Goal: Task Accomplishment & Management: Complete application form

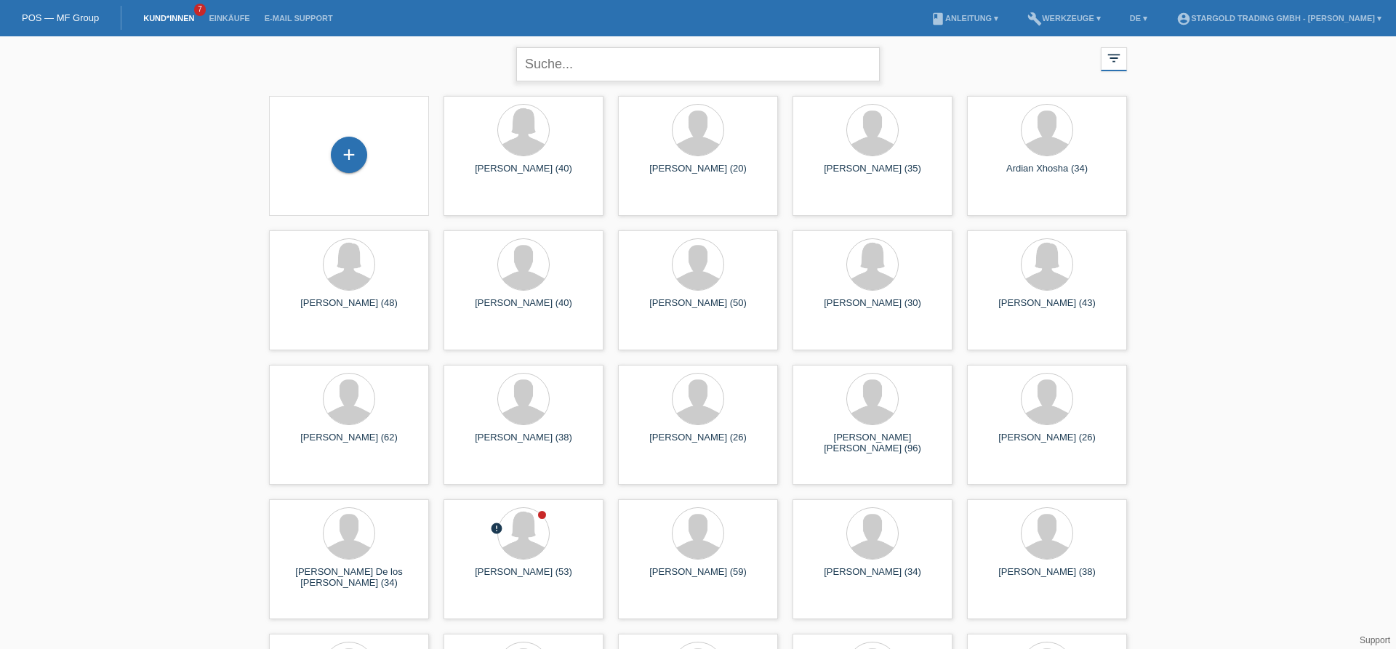
click at [700, 69] on input "text" at bounding box center [698, 64] width 364 height 34
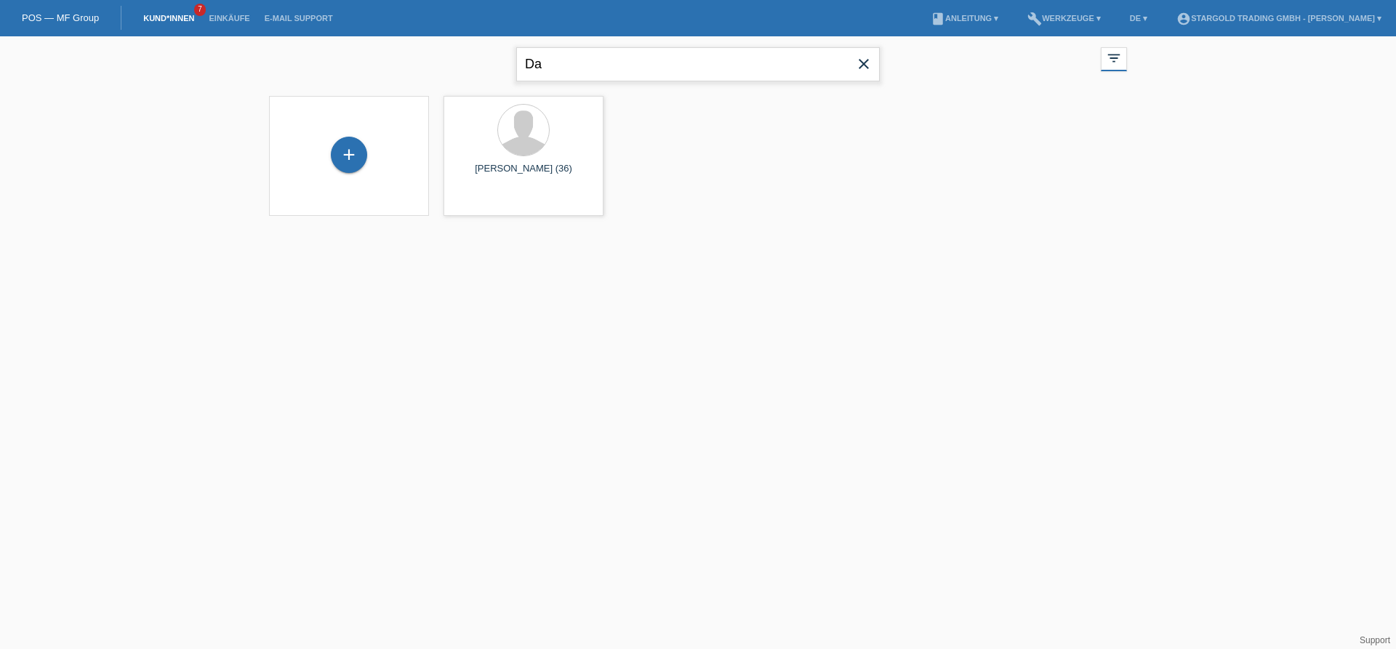
type input "D"
click at [357, 156] on div "+" at bounding box center [349, 155] width 36 height 36
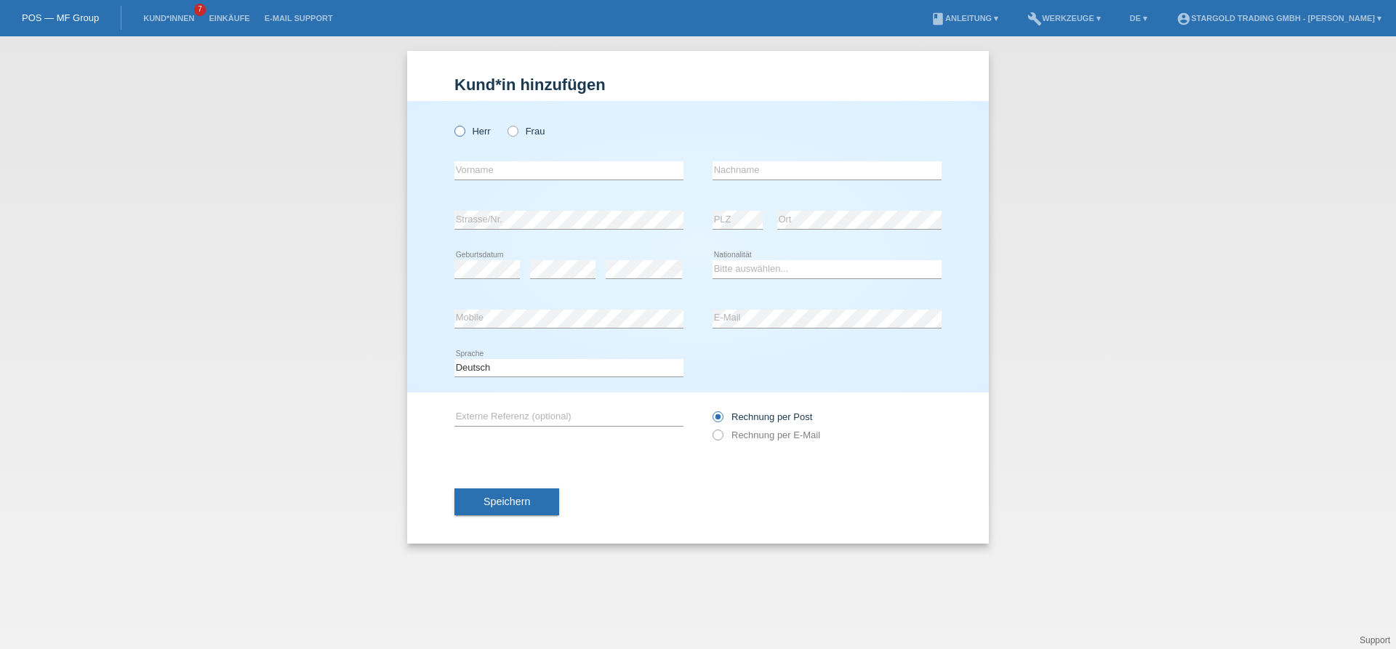
click at [452, 124] on icon at bounding box center [452, 124] width 0 height 0
click at [459, 128] on input "Herr" at bounding box center [459, 130] width 9 height 9
radio input "true"
click at [487, 166] on input "text" at bounding box center [569, 170] width 229 height 18
type input "Dardan"
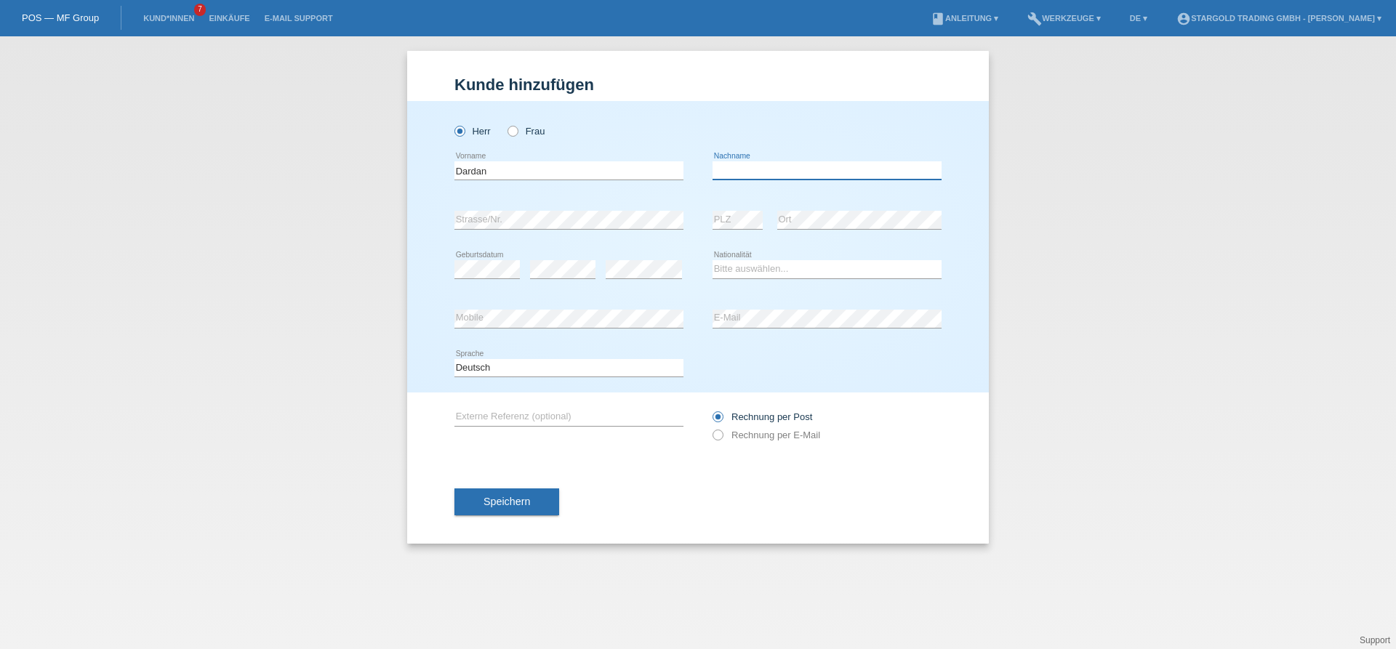
click at [767, 174] on input "text" at bounding box center [827, 170] width 229 height 18
type input "Shala"
click at [713, 260] on select "Bitte auswählen... Schweiz Deutschland Liechtenstein Österreich ------------ Af…" at bounding box center [827, 268] width 229 height 17
select select "CH"
click option "[GEOGRAPHIC_DATA]" at bounding box center [0, 0] width 0 height 0
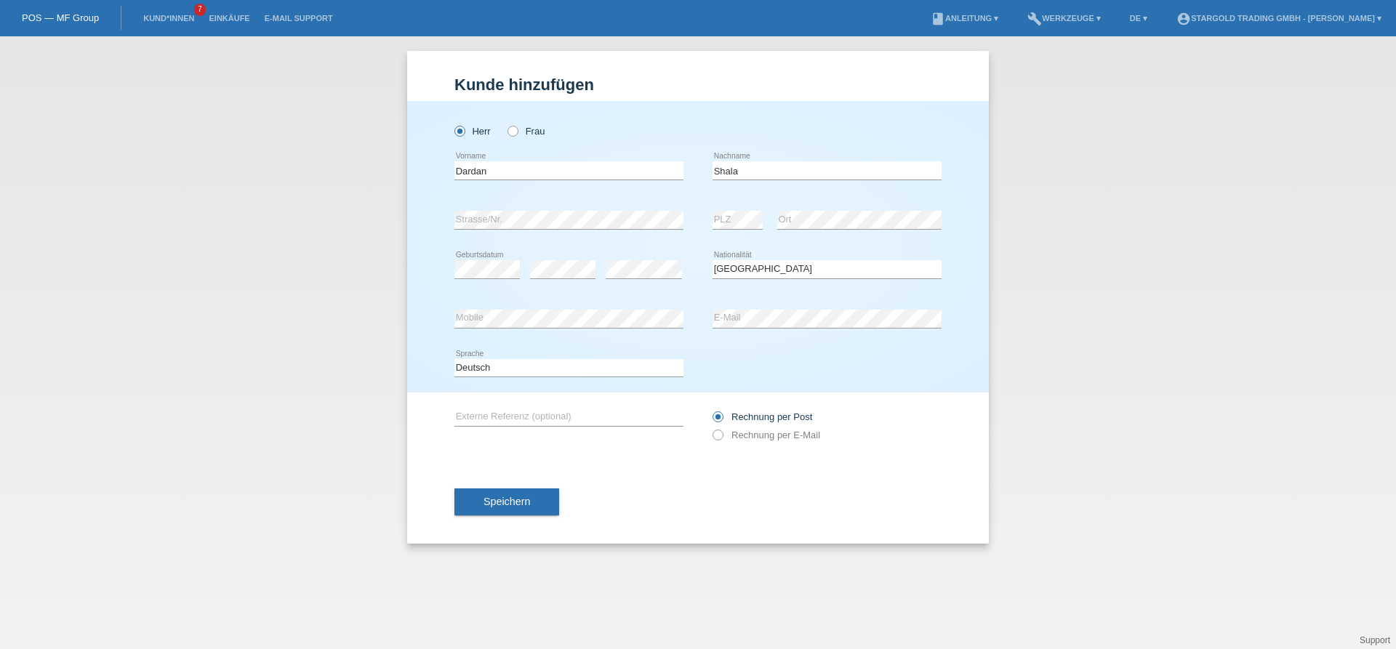
click at [1089, 385] on div "Kund*in hinzufügen Kunde hinzufügen Kundin hinzufügen Herr Frau Dardan error Vo…" at bounding box center [698, 342] width 1396 height 613
click at [755, 309] on div "error E-Mail" at bounding box center [827, 319] width 229 height 49
click at [533, 413] on input "text" at bounding box center [569, 417] width 229 height 18
click at [717, 444] on input "Rechnung per E-Mail" at bounding box center [717, 439] width 9 height 18
radio input "true"
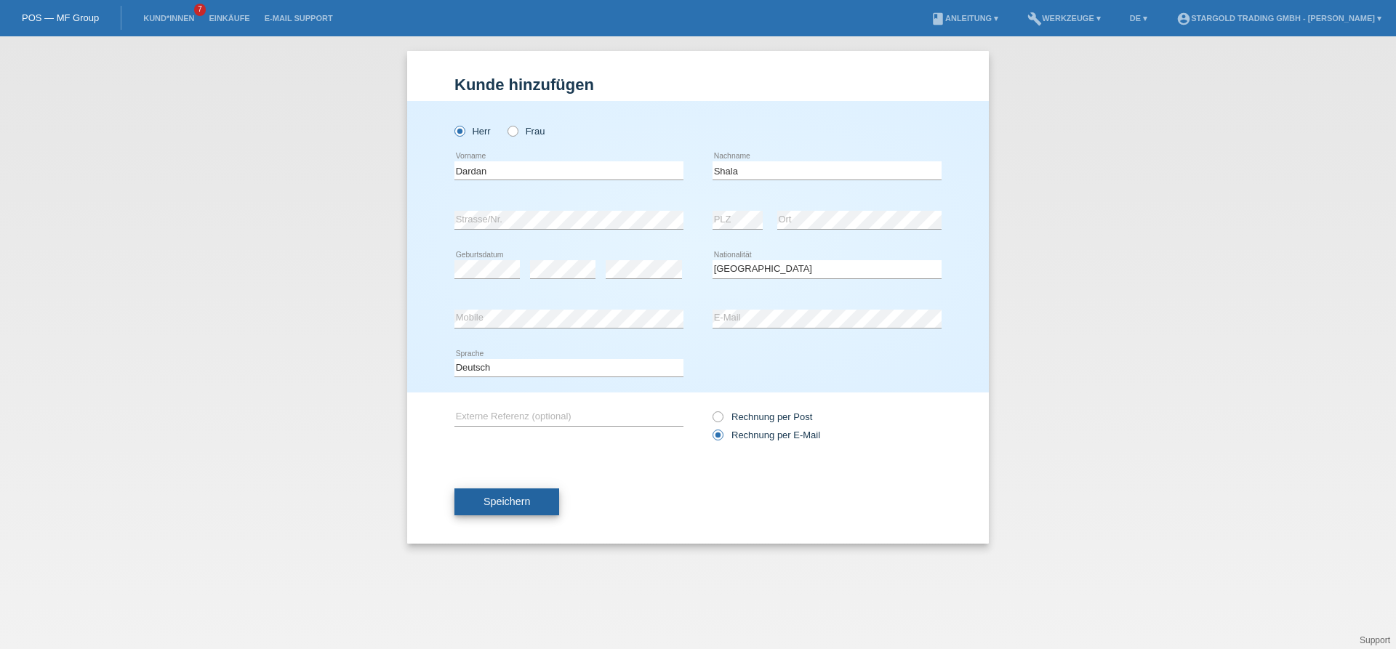
click at [501, 497] on button "Speichern" at bounding box center [507, 503] width 105 height 28
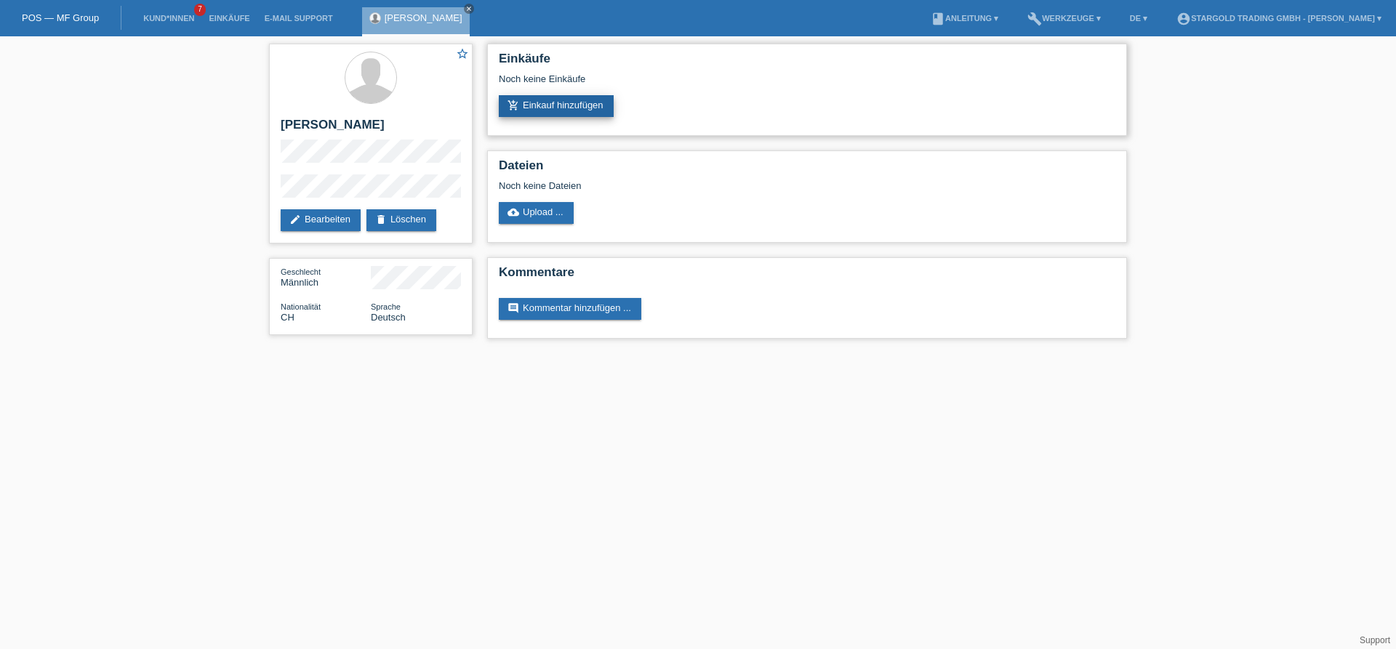
click at [591, 109] on link "add_shopping_cart Einkauf hinzufügen" at bounding box center [556, 106] width 115 height 22
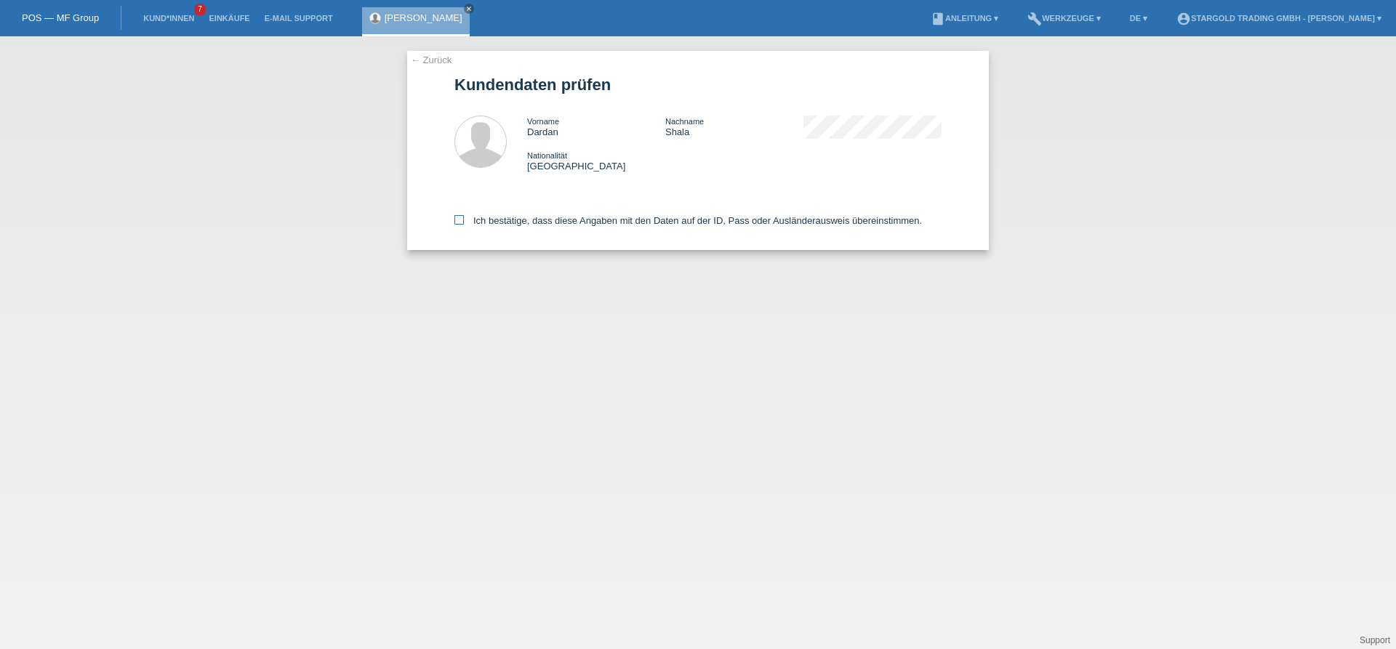
click at [460, 221] on icon at bounding box center [459, 219] width 9 height 9
click at [460, 221] on input "Ich bestätige, dass diese Angaben mit den Daten auf der ID, Pass oder Ausländer…" at bounding box center [459, 219] width 9 height 9
checkbox input "true"
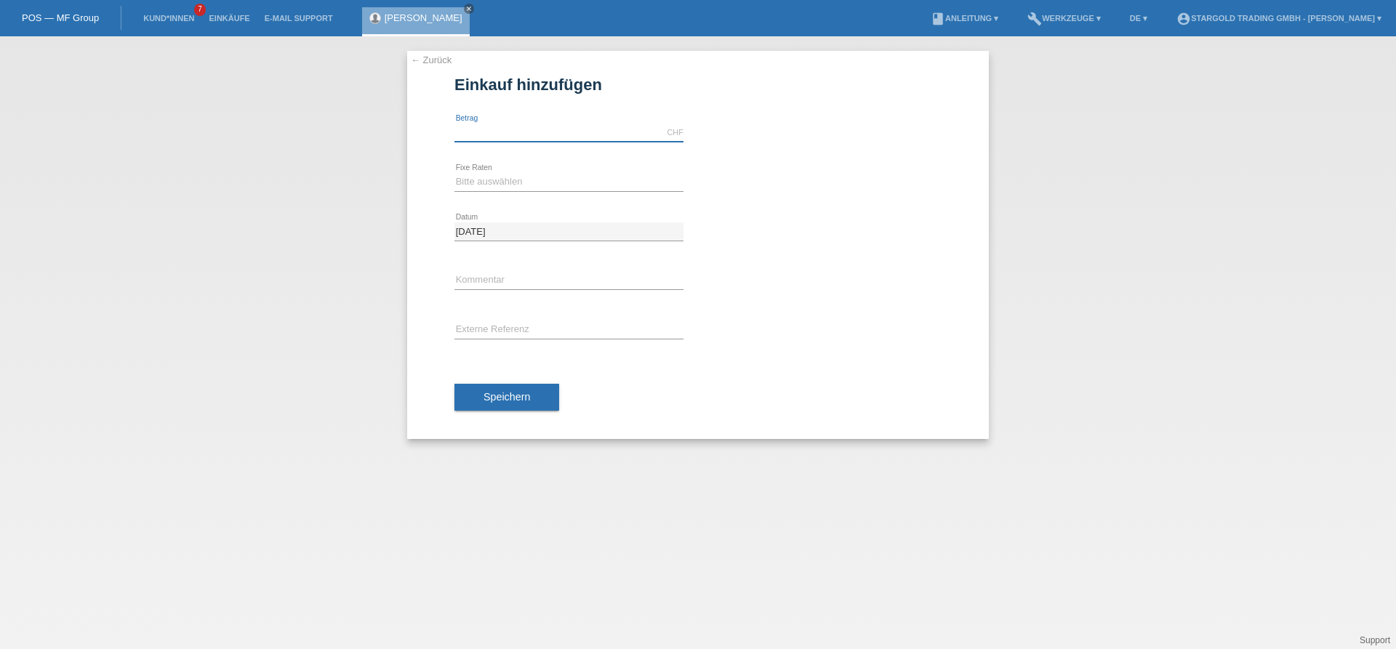
click at [509, 126] on input "text" at bounding box center [569, 133] width 229 height 18
type input "16400.00"
click at [619, 192] on div "Bitte auswählen 6 Raten 12 Raten 18 Raten 24 Raten 36 Raten 48 Raten error Fixe…" at bounding box center [569, 182] width 229 height 49
click at [455, 173] on select "Bitte auswählen 6 Raten 12 Raten 18 Raten 24 Raten 36 Raten 48 Raten" at bounding box center [569, 181] width 229 height 17
select select "497"
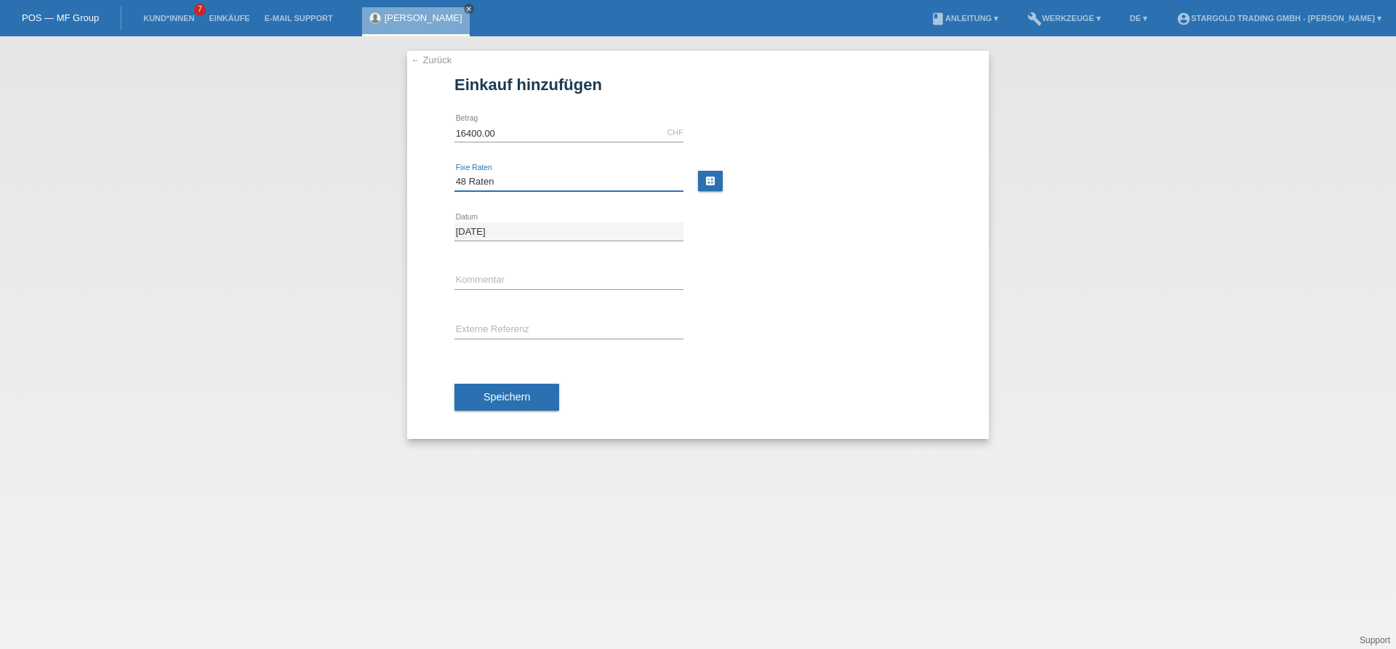
click option "48 Raten" at bounding box center [0, 0] width 0 height 0
click at [500, 281] on input "text" at bounding box center [569, 281] width 229 height 18
click at [500, 327] on input "text" at bounding box center [569, 330] width 229 height 18
click at [524, 396] on span "Speichern" at bounding box center [507, 397] width 47 height 12
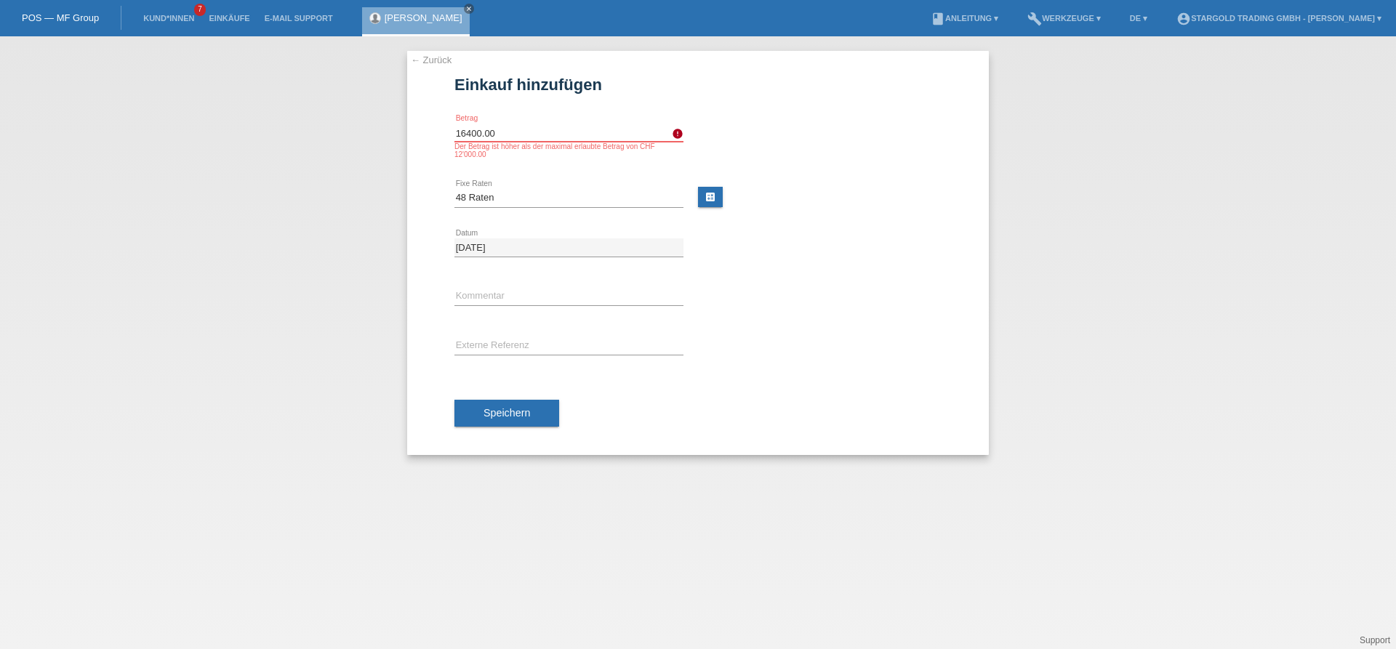
click at [514, 137] on input "16400.00" at bounding box center [569, 133] width 229 height 18
type input "1"
type input "12000.00"
drag, startPoint x: 495, startPoint y: 412, endPoint x: 706, endPoint y: 414, distance: 210.9
click at [706, 414] on div "Speichern" at bounding box center [698, 414] width 487 height 84
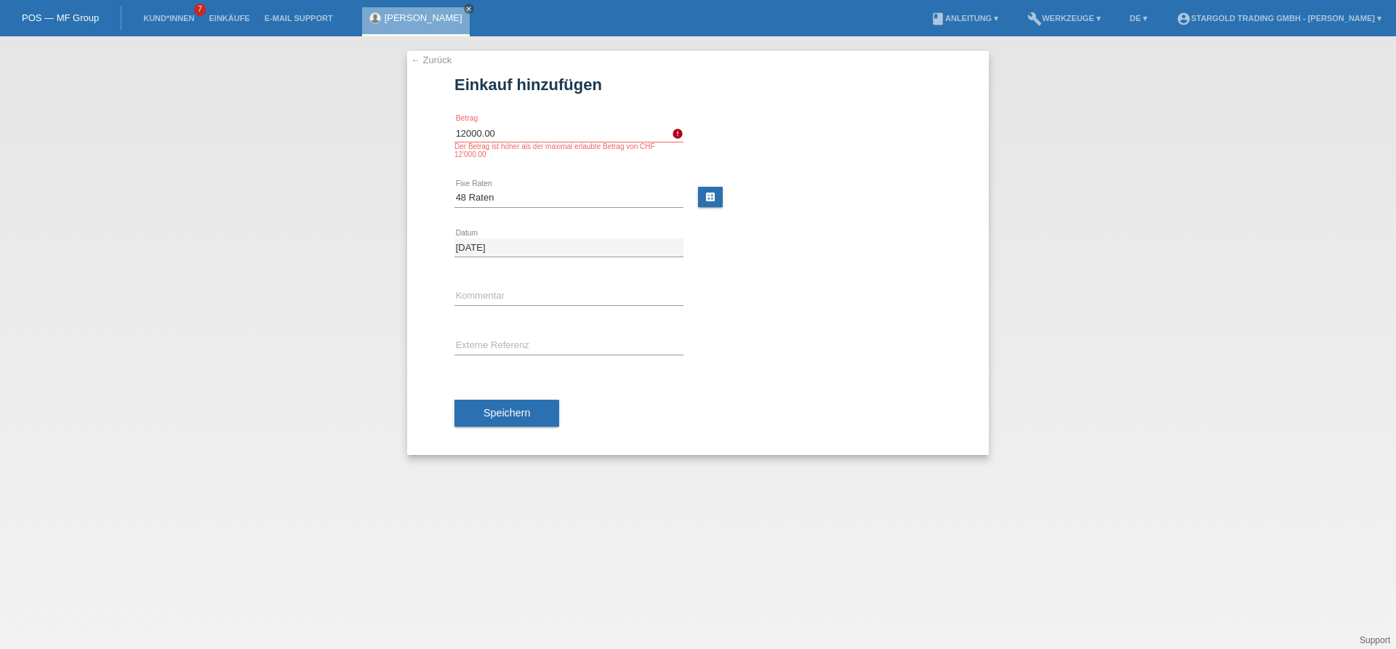
click at [706, 414] on div "Speichern" at bounding box center [698, 414] width 487 height 84
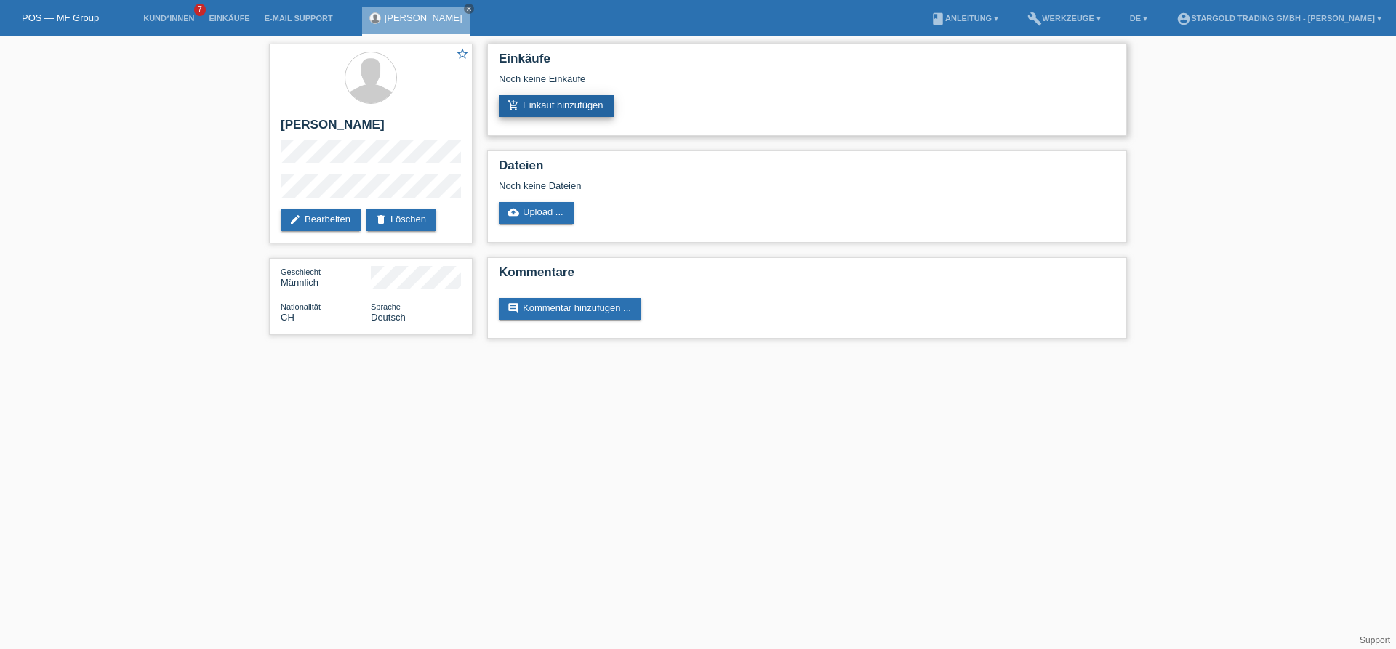
click at [573, 112] on link "add_shopping_cart Einkauf hinzufügen" at bounding box center [556, 106] width 115 height 22
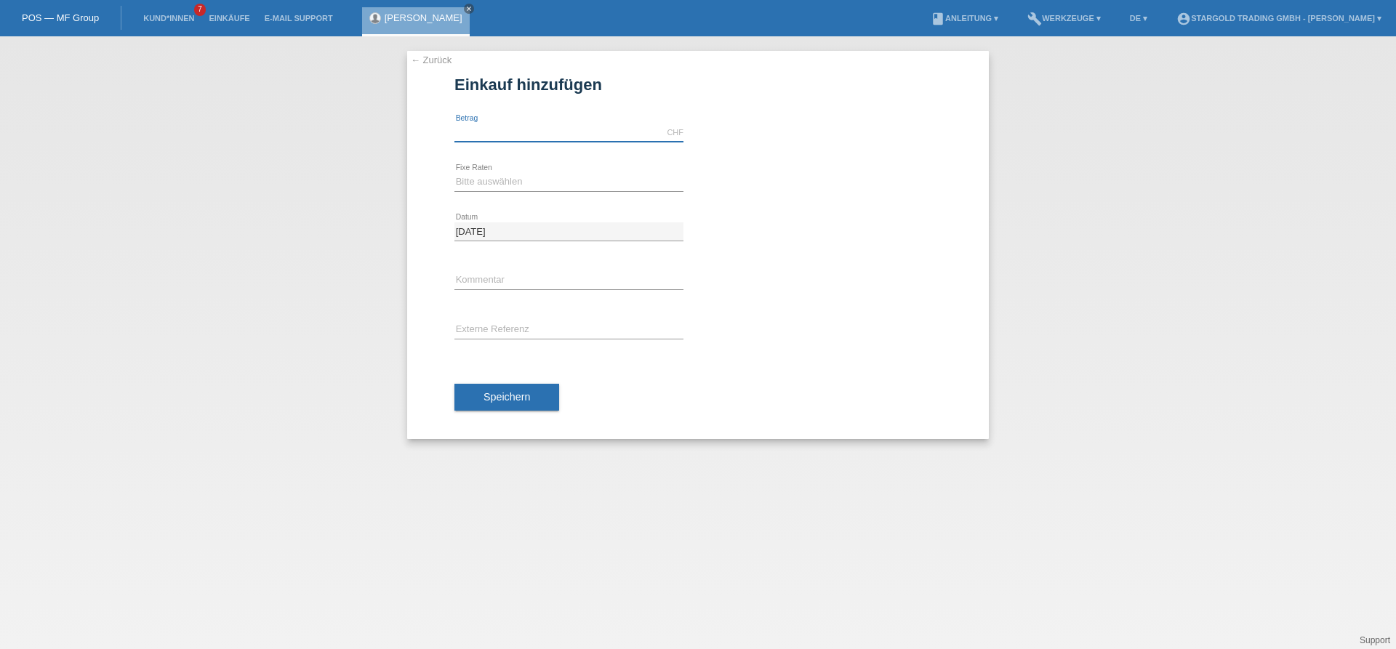
click at [574, 134] on input "text" at bounding box center [569, 133] width 229 height 18
type input "12000.00"
click at [455, 173] on select "Bitte auswählen 6 Raten 12 Raten 18 Raten 24 Raten 36 Raten 48 Raten" at bounding box center [569, 181] width 229 height 17
select select "497"
click option "48 Raten" at bounding box center [0, 0] width 0 height 0
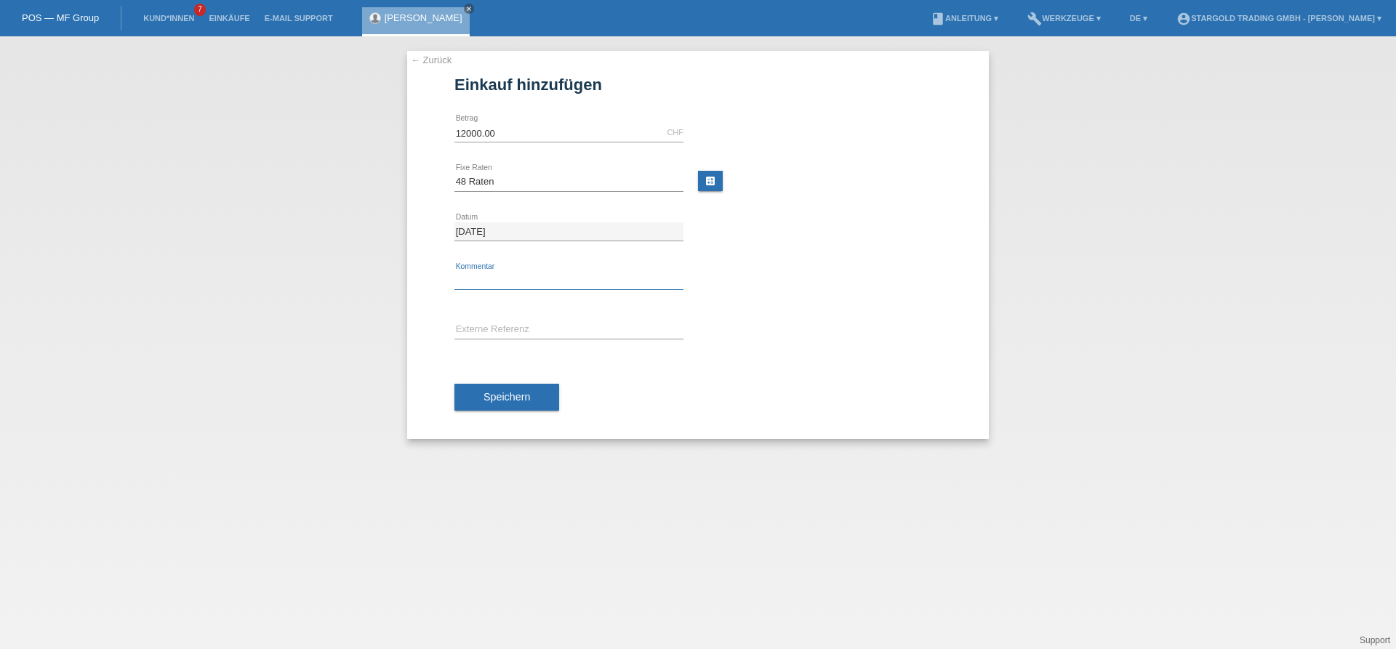
click at [516, 275] on input "text" at bounding box center [569, 281] width 229 height 18
click at [522, 401] on span "Speichern" at bounding box center [507, 397] width 47 height 12
